Goal: Information Seeking & Learning: Learn about a topic

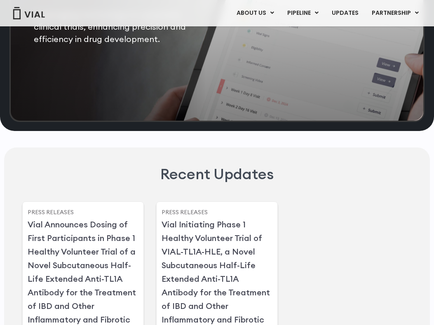
scroll to position [1544, 0]
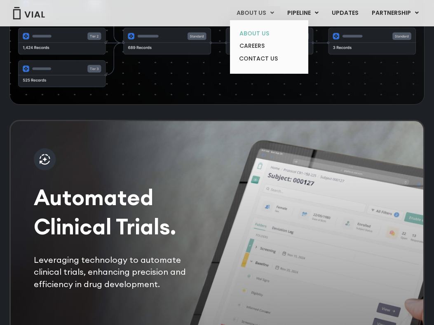
click at [252, 33] on link "ABOUT US" at bounding box center [269, 33] width 72 height 13
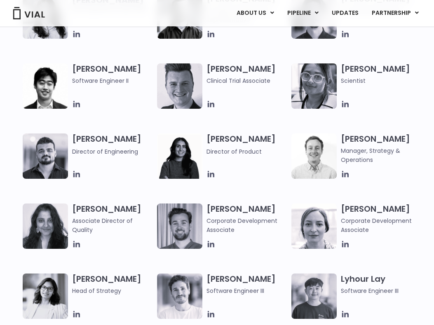
scroll to position [939, 0]
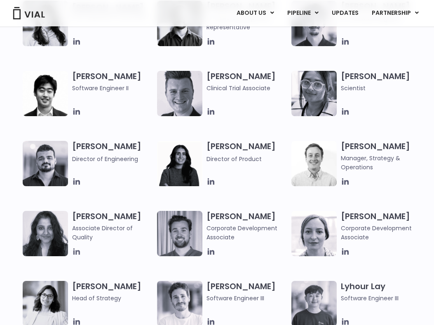
click at [77, 252] on icon at bounding box center [76, 251] width 9 height 9
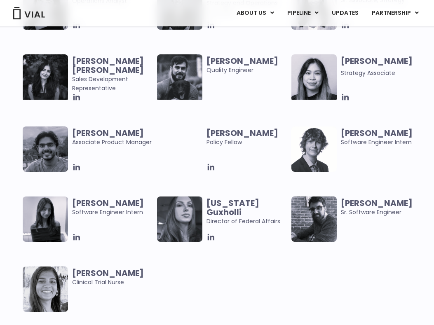
scroll to position [1660, 0]
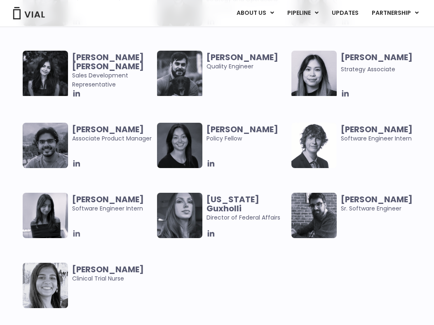
click at [77, 233] on icon at bounding box center [76, 233] width 7 height 7
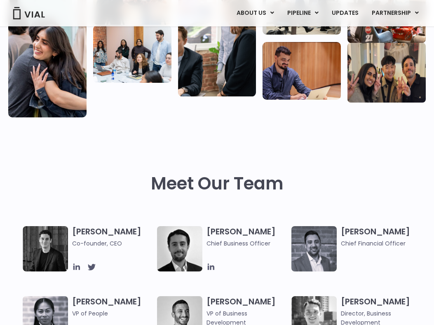
scroll to position [0, 0]
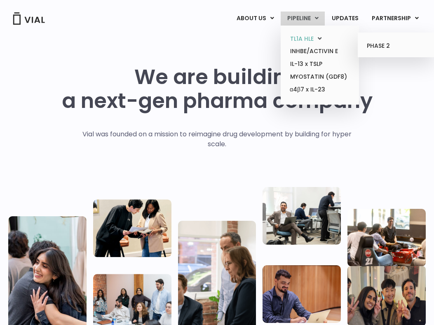
click at [309, 37] on link "TL1A HLE" at bounding box center [319, 39] width 72 height 13
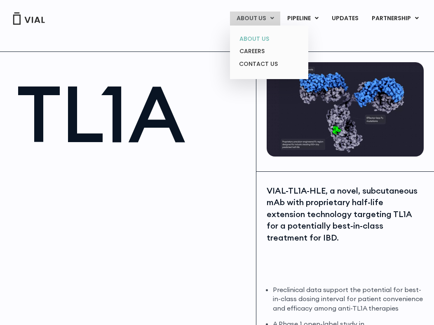
click at [260, 37] on link "ABOUT US" at bounding box center [269, 39] width 72 height 13
